Goal: Task Accomplishment & Management: Manage account settings

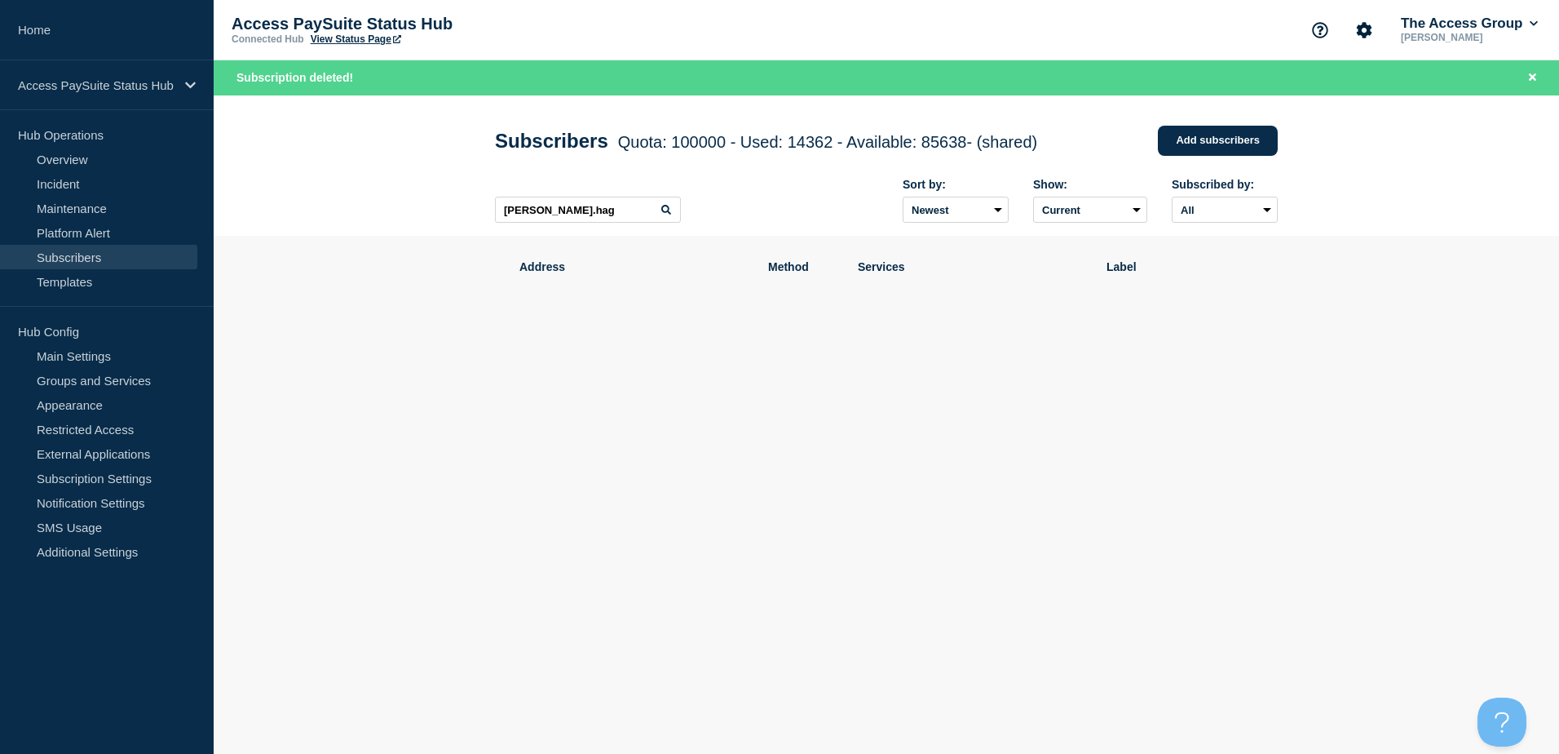
click at [53, 258] on link "Subscribers" at bounding box center [98, 257] width 197 height 24
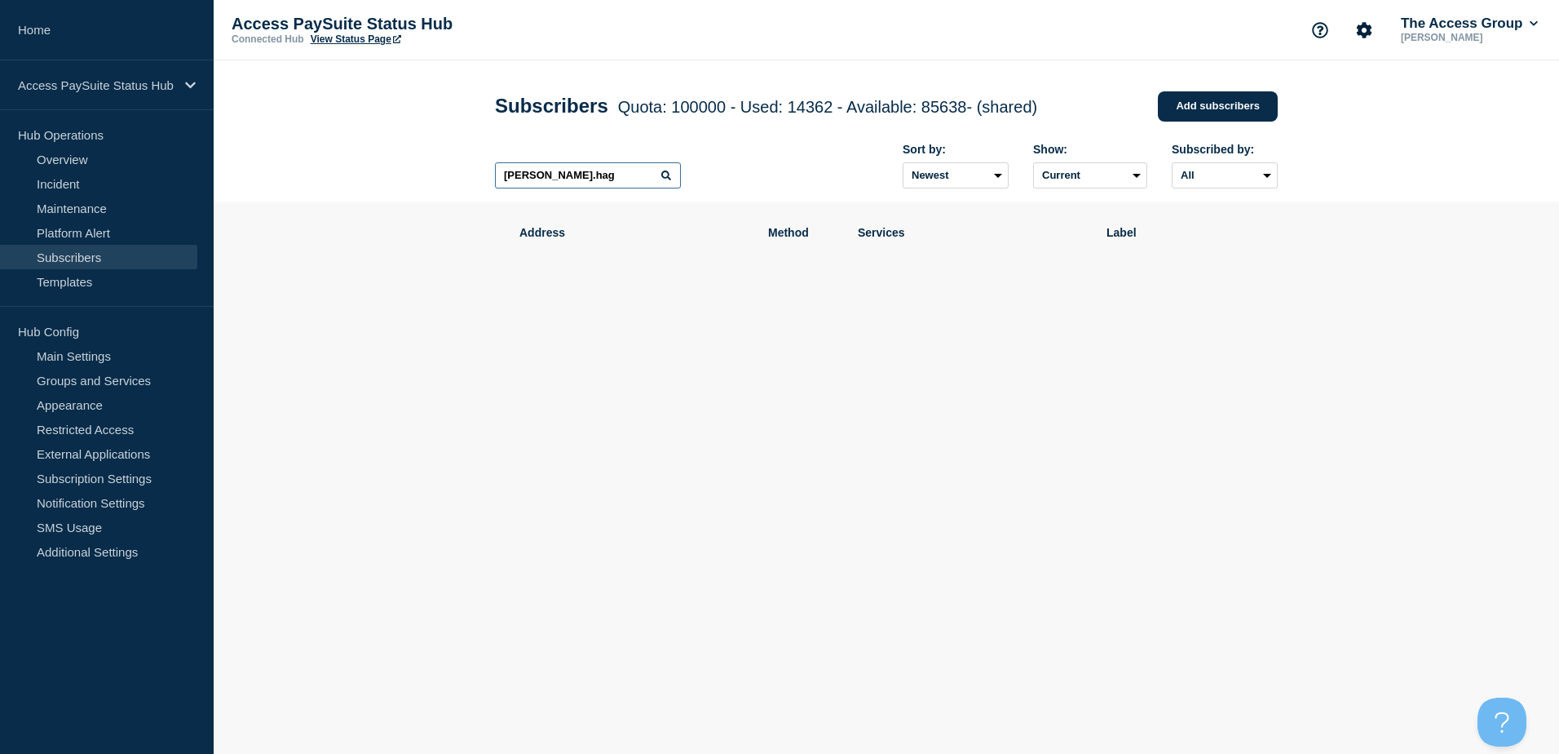
drag, startPoint x: 590, startPoint y: 179, endPoint x: 447, endPoint y: 179, distance: 143.5
click at [447, 179] on header "Subscribers Quota: 100000 - Used: 14362 - Available: 85638 - (shared) Quota Use…" at bounding box center [887, 130] width 1346 height 141
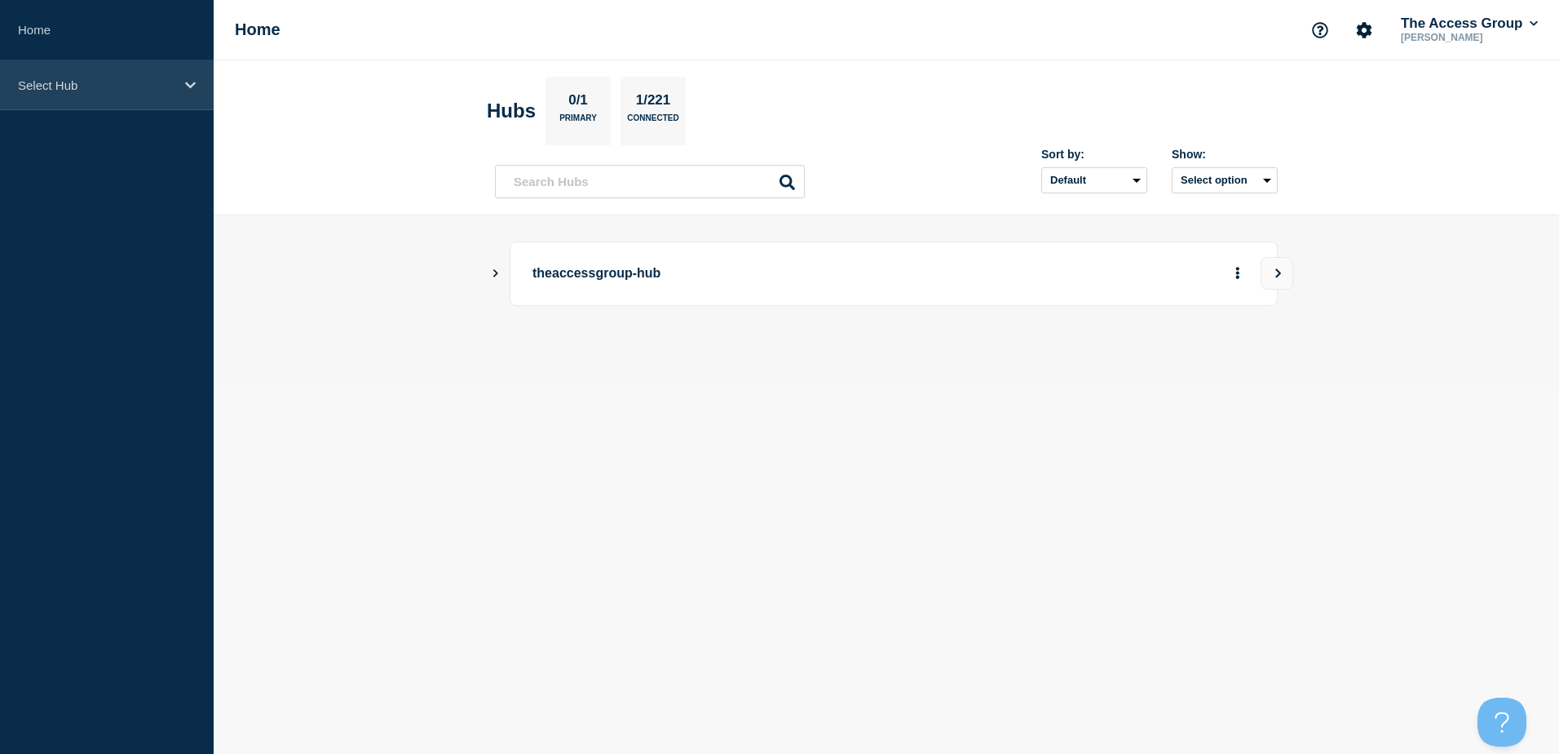
click at [121, 87] on p "Select Hub" at bounding box center [96, 85] width 157 height 14
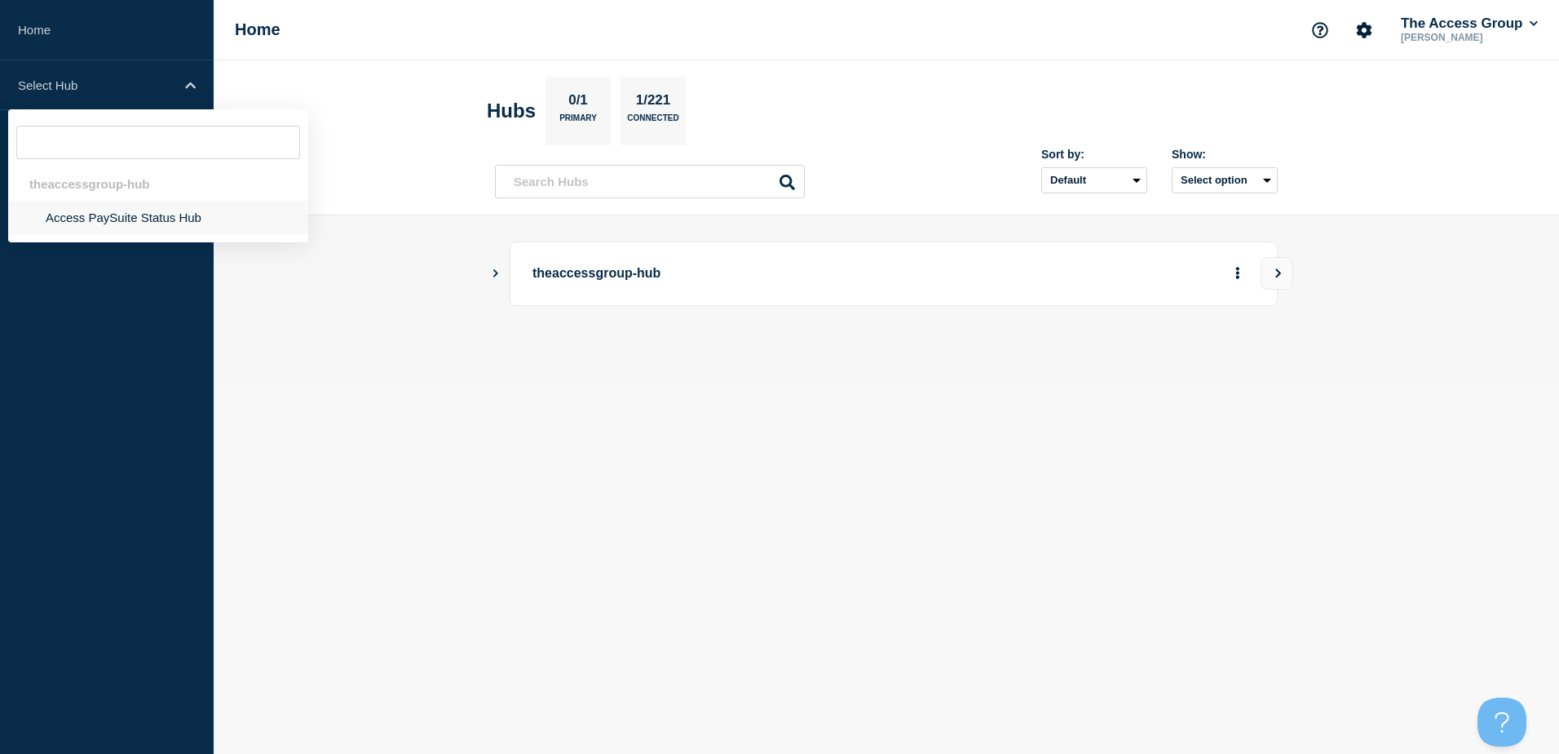
click at [99, 217] on li "Access PaySuite Status Hub" at bounding box center [158, 217] width 300 height 33
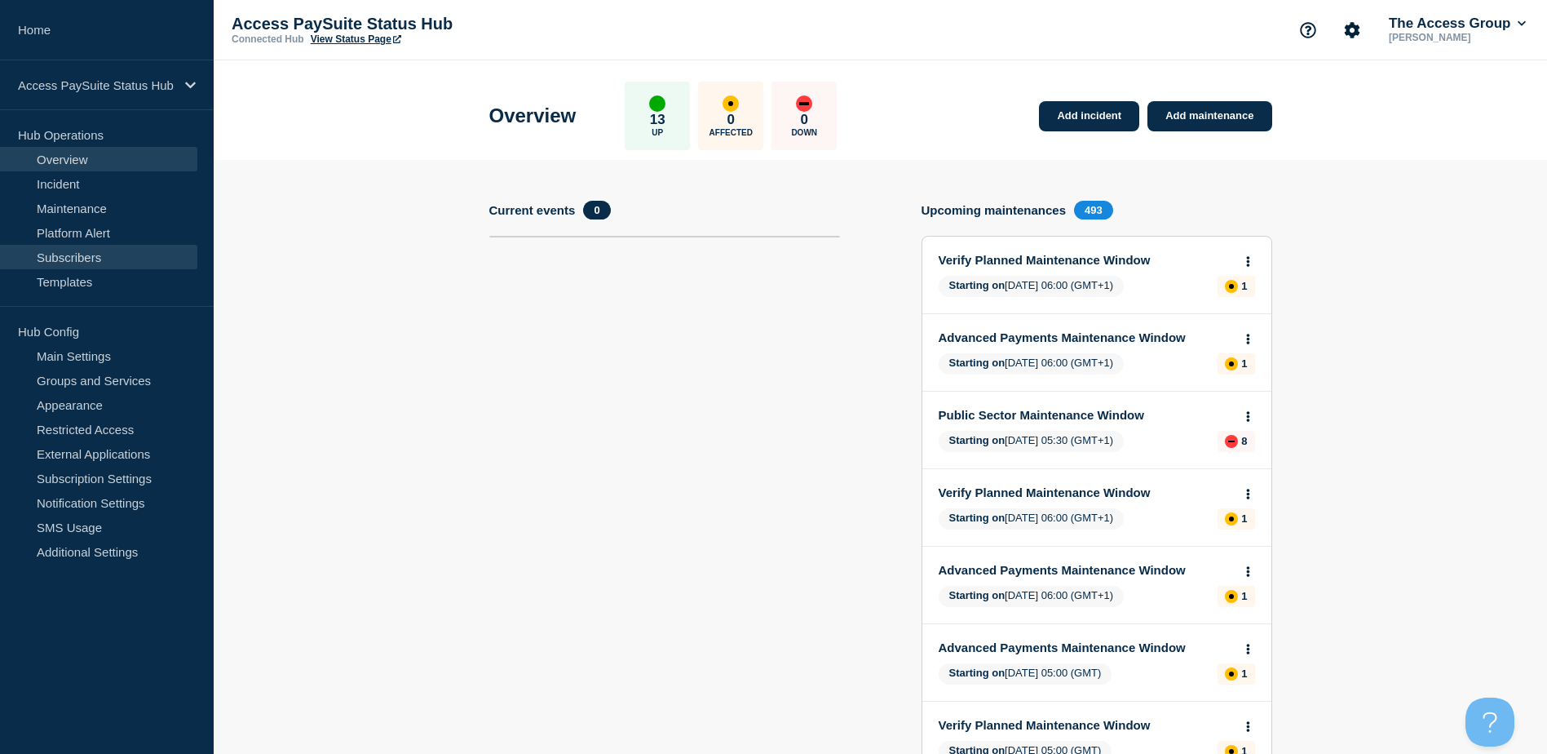
click at [86, 259] on link "Subscribers" at bounding box center [98, 257] width 197 height 24
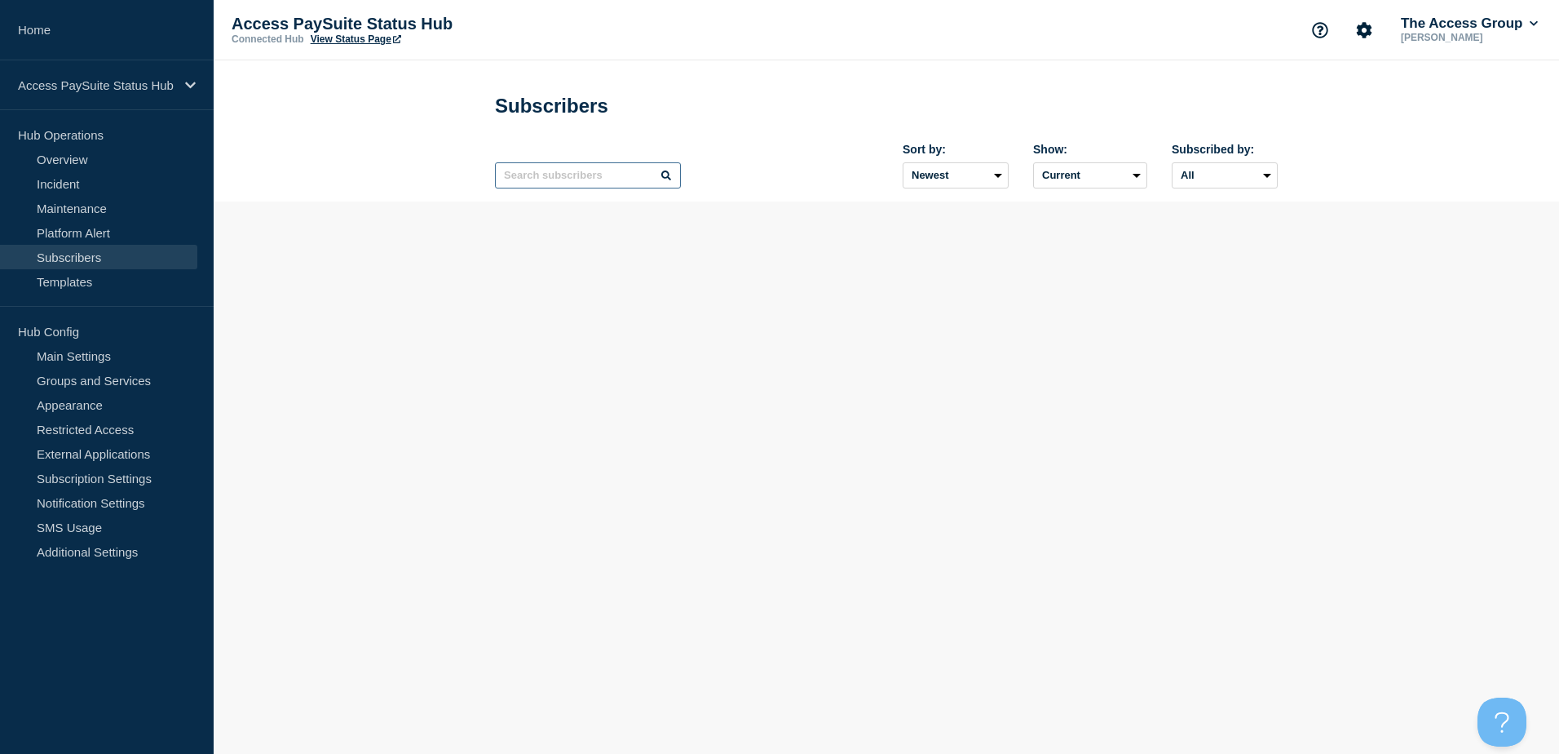
click at [541, 184] on input "text" at bounding box center [588, 175] width 186 height 26
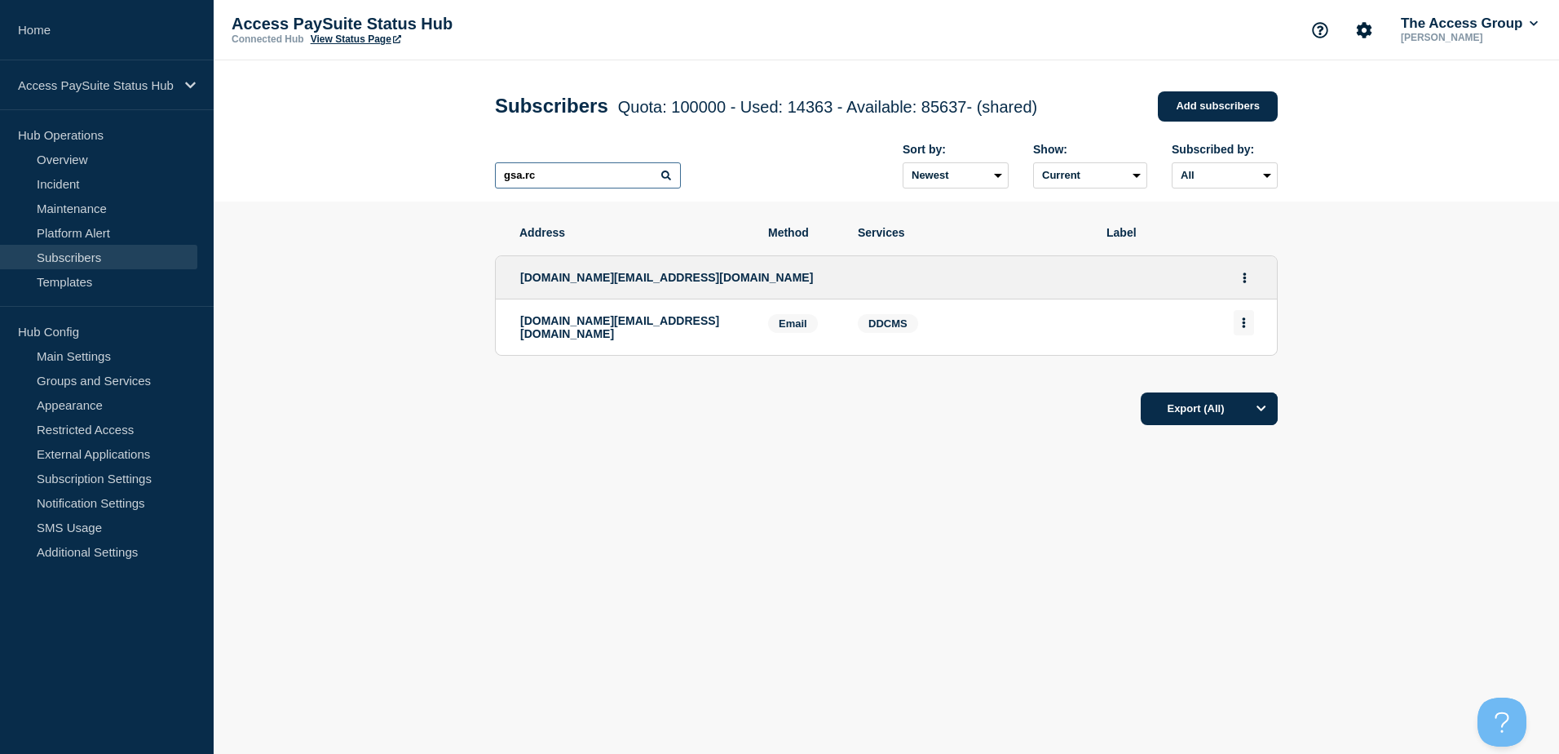
type input "gsa.rc"
click at [1244, 328] on icon "Actions" at bounding box center [1244, 322] width 3 height 11
click at [1249, 374] on button "Delete" at bounding box center [1244, 369] width 31 height 12
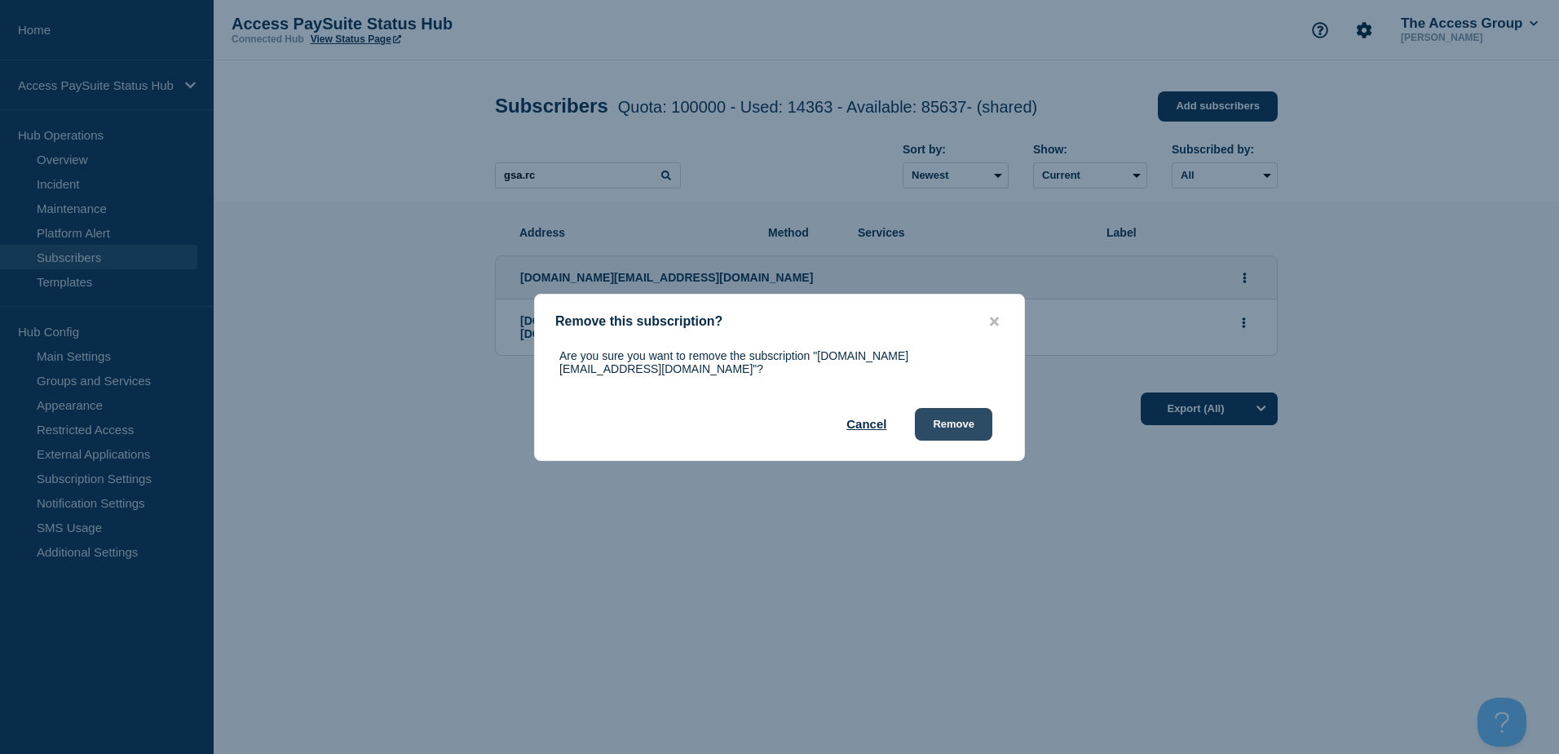
click at [978, 426] on button "Remove" at bounding box center [953, 424] width 77 height 33
